Goal: Information Seeking & Learning: Learn about a topic

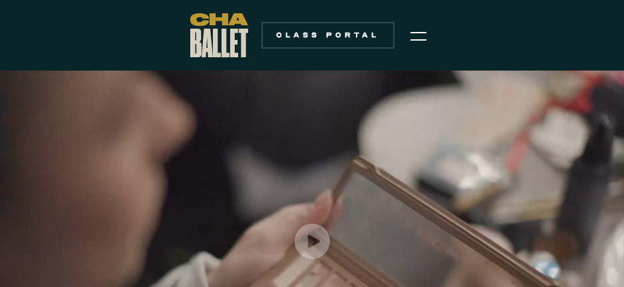
click at [413, 32] on img "menu" at bounding box center [419, 36] width 16 height 16
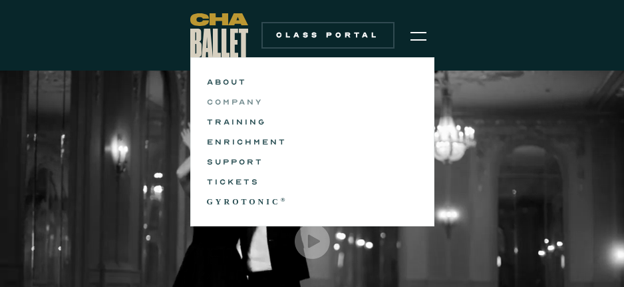
click at [227, 99] on link "COMPANY" at bounding box center [312, 102] width 211 height 16
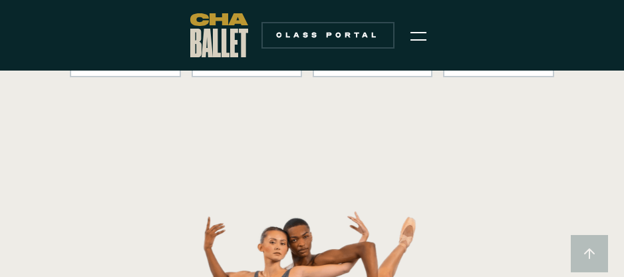
scroll to position [133, 0]
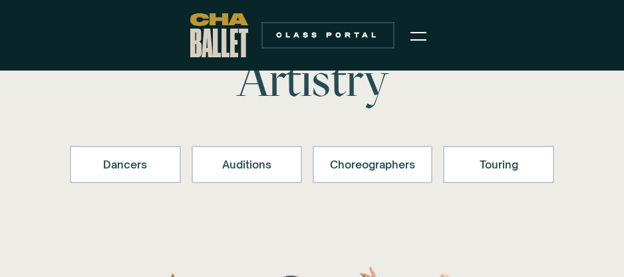
click at [416, 33] on img "menu" at bounding box center [419, 36] width 16 height 16
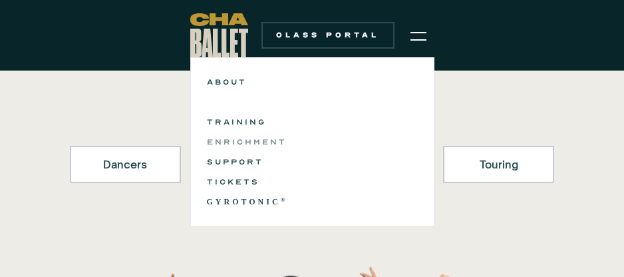
click at [242, 137] on link "ENRICHMENT" at bounding box center [312, 142] width 211 height 16
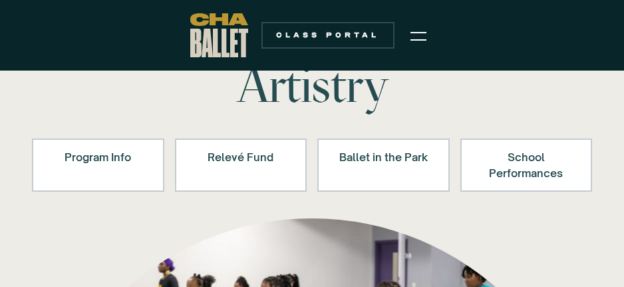
scroll to position [67, 0]
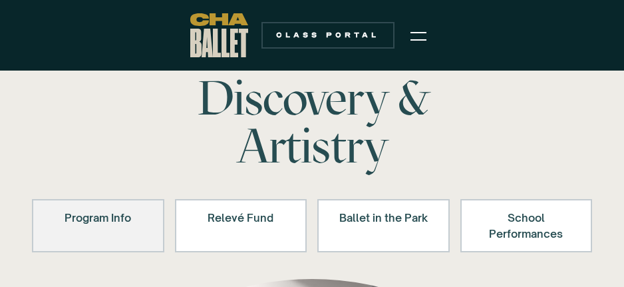
click at [114, 220] on div "Program Info" at bounding box center [98, 218] width 98 height 16
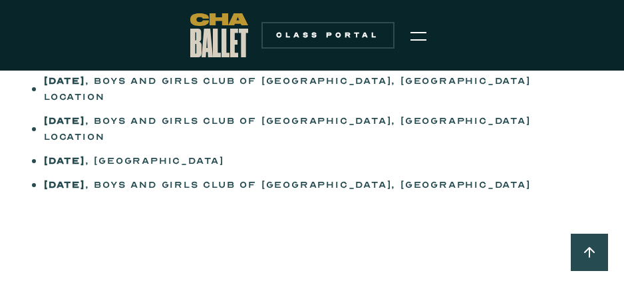
scroll to position [1109, 0]
